Goal: Information Seeking & Learning: Learn about a topic

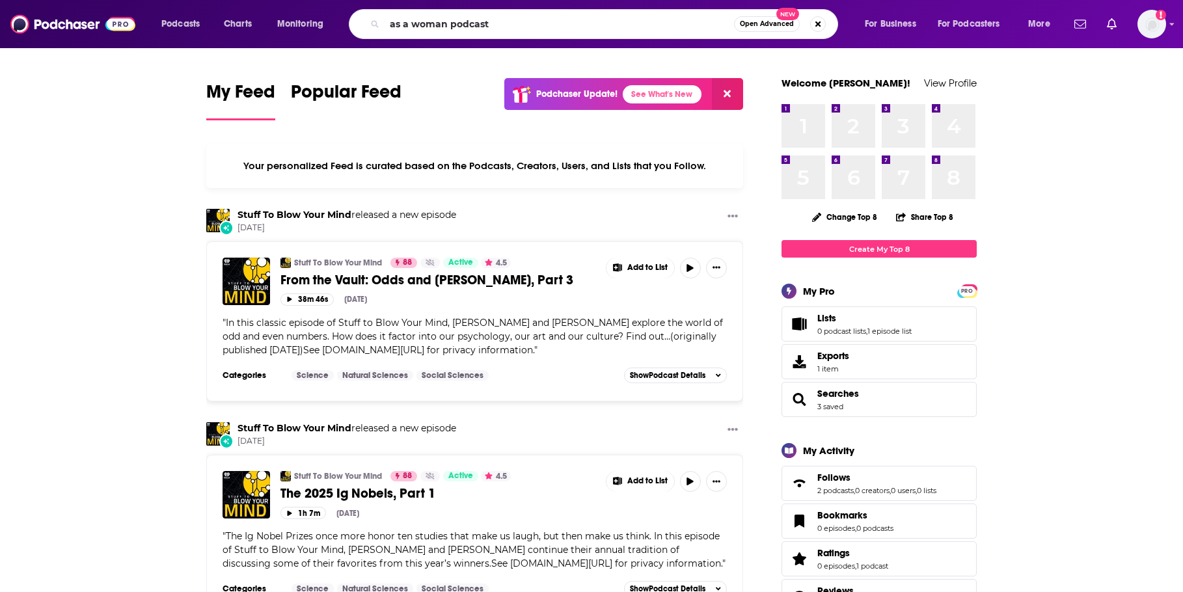
type input "as a woman podcast"
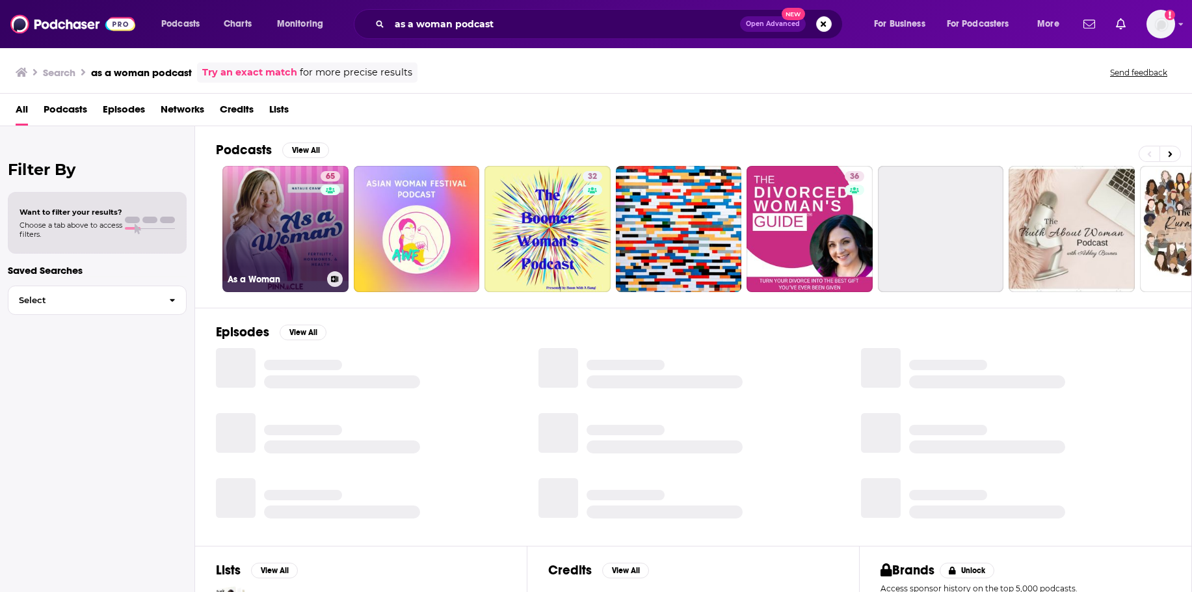
click at [304, 214] on link "65 As a Woman" at bounding box center [285, 229] width 126 height 126
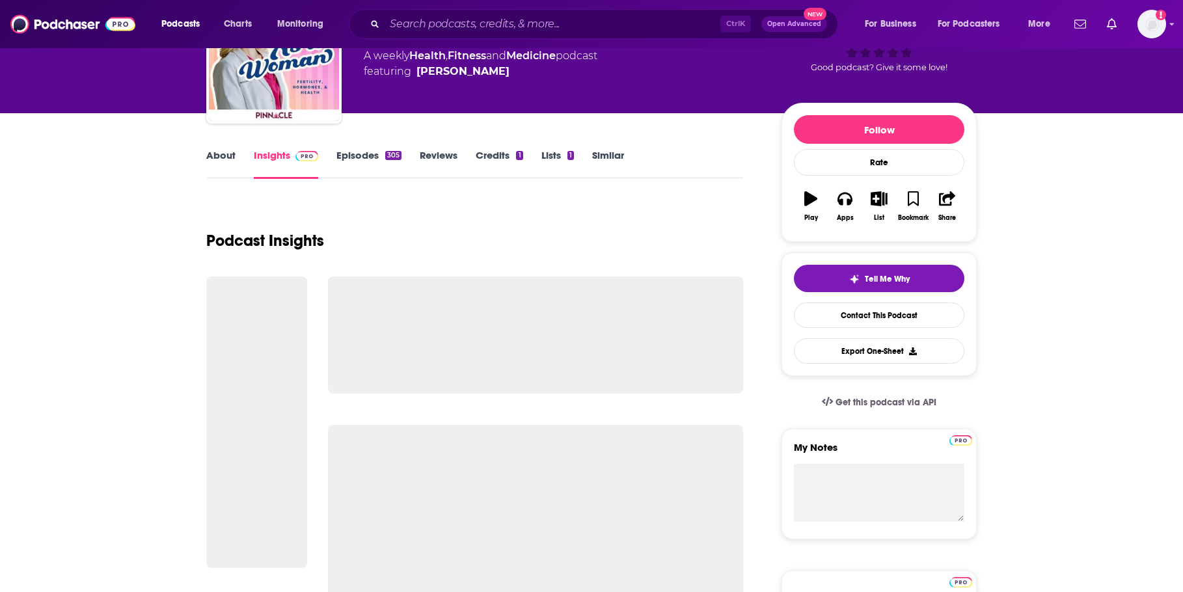
scroll to position [260, 0]
